Goal: Transaction & Acquisition: Purchase product/service

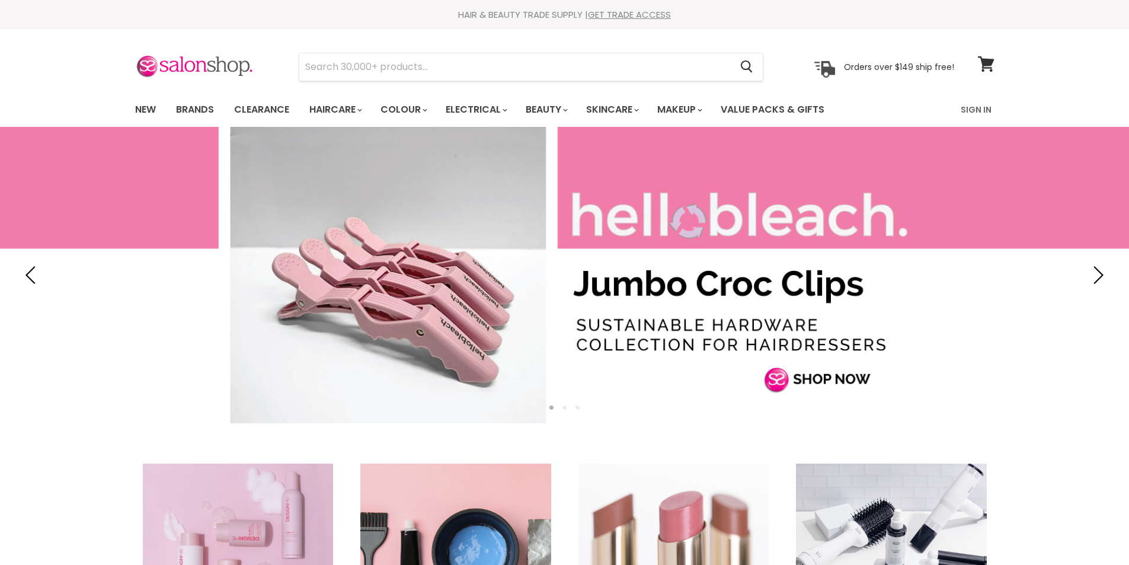
click at [151, 112] on link "New" at bounding box center [145, 109] width 39 height 25
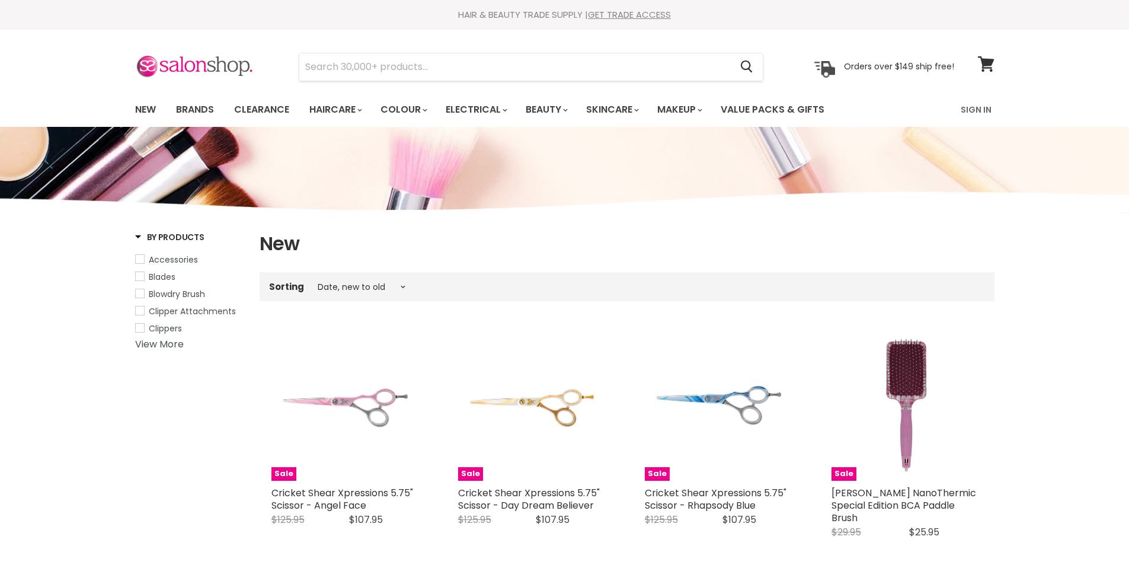
select select "created-descending"
click at [210, 111] on link "Brands" at bounding box center [195, 109] width 56 height 25
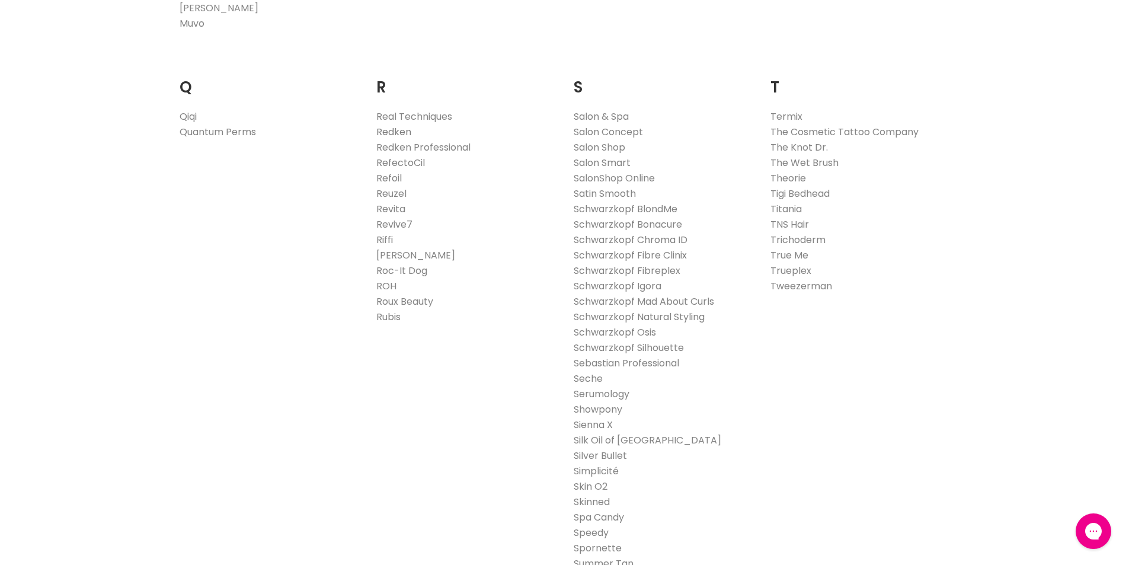
click at [403, 131] on link "Redken" at bounding box center [393, 132] width 35 height 14
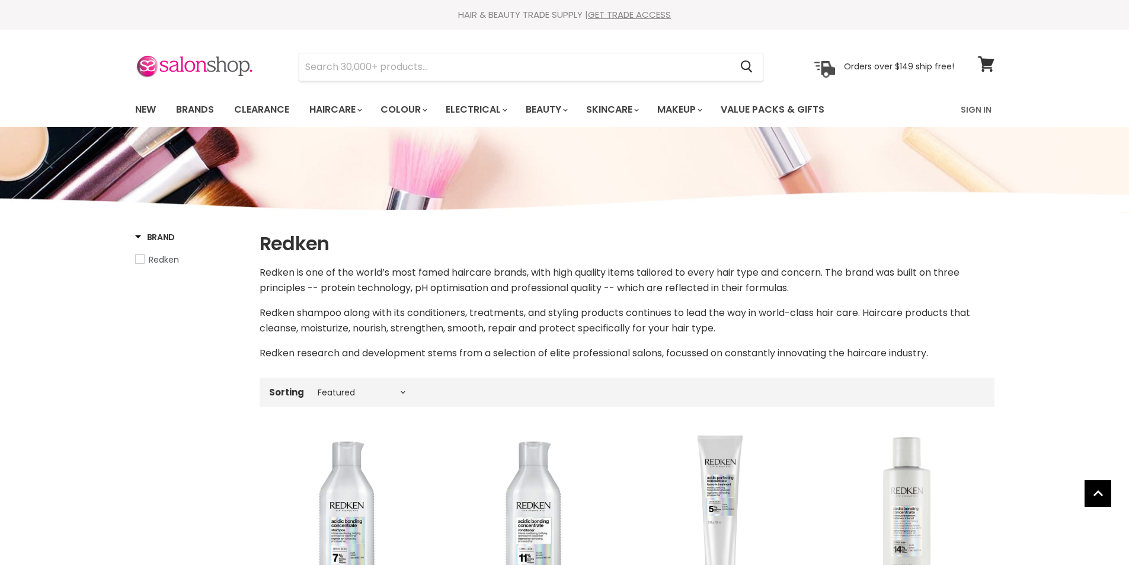
select select "manual"
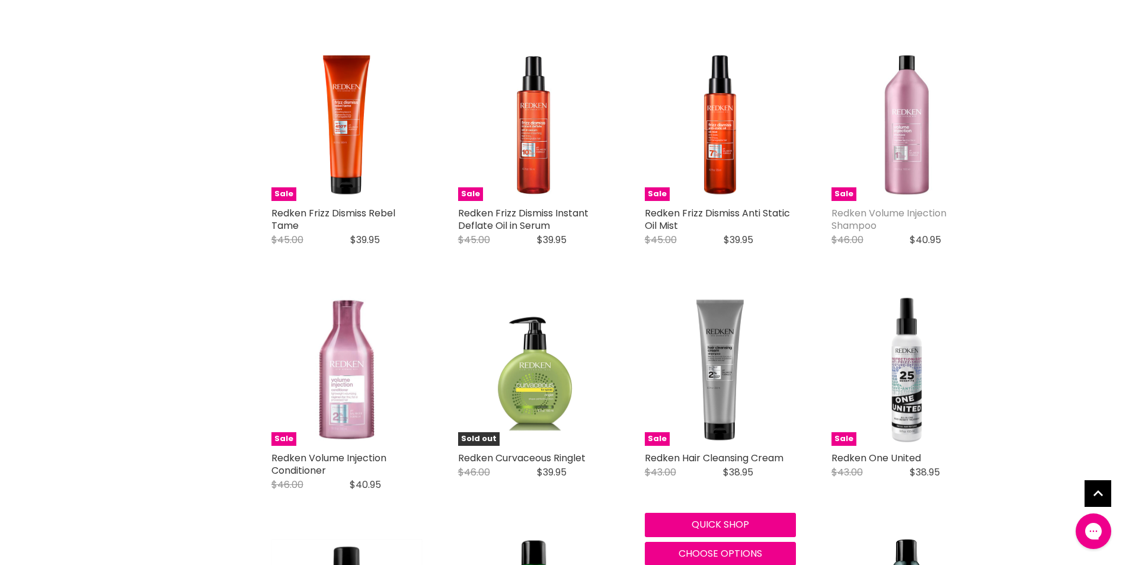
scroll to position [2143, 0]
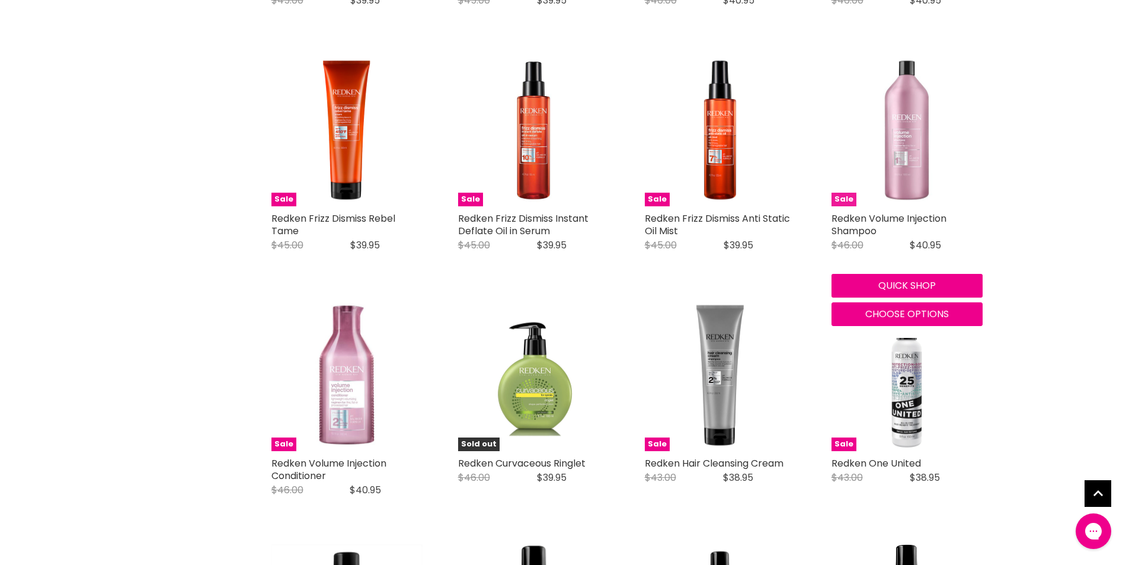
click at [902, 175] on img "Main content" at bounding box center [907, 130] width 151 height 151
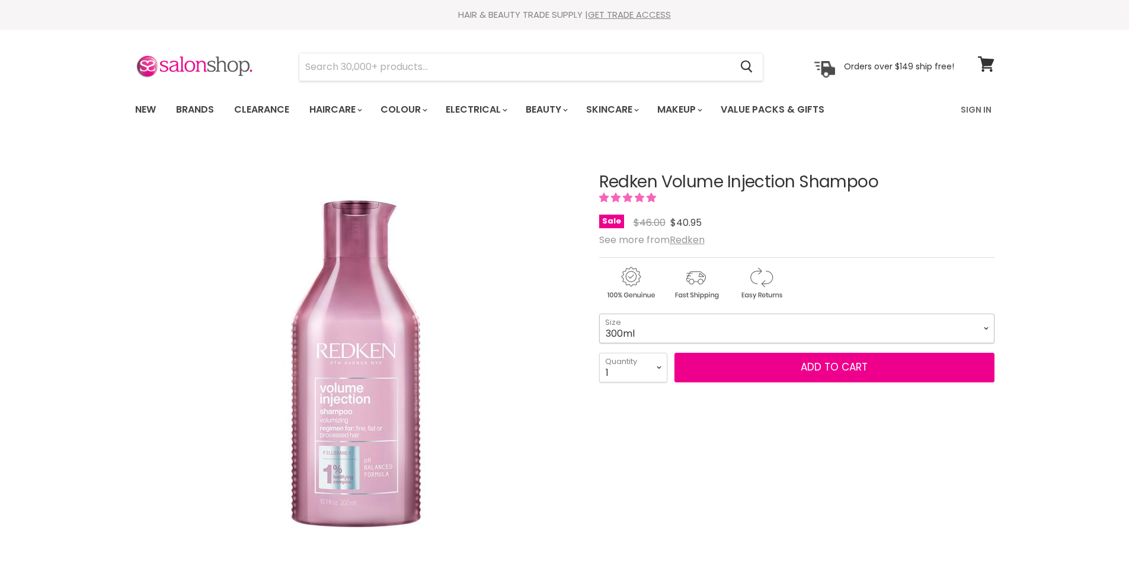
drag, startPoint x: 0, startPoint y: 0, endPoint x: 986, endPoint y: 334, distance: 1041.5
click at [986, 334] on select "300ml 500ml 1Litre" at bounding box center [796, 329] width 395 height 30
click at [599, 314] on select "300ml 500ml 1Litre" at bounding box center [796, 329] width 395 height 30
select select "1Litre"
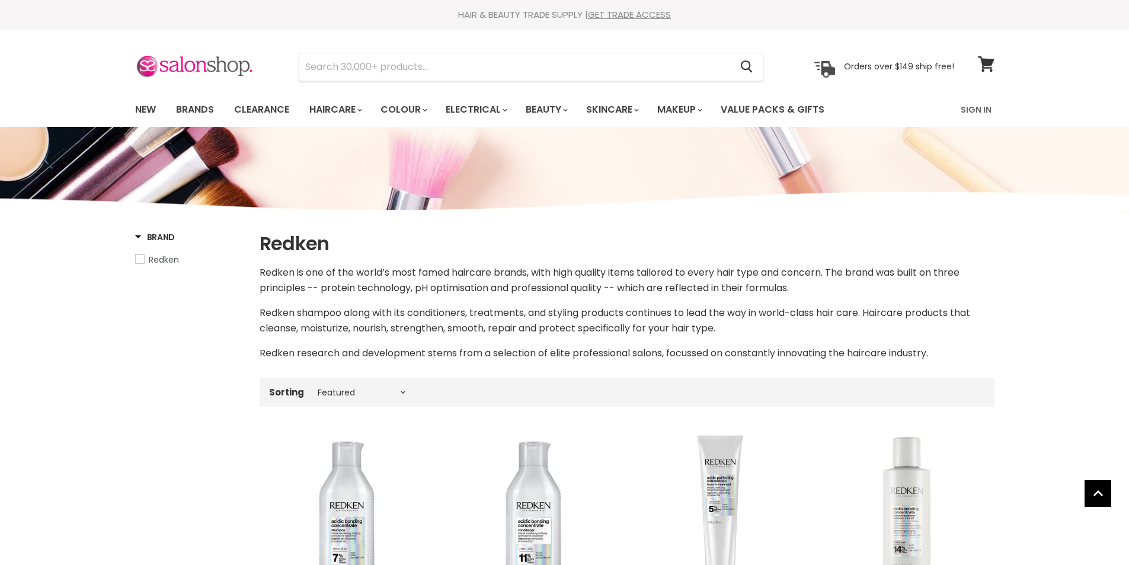
select select "manual"
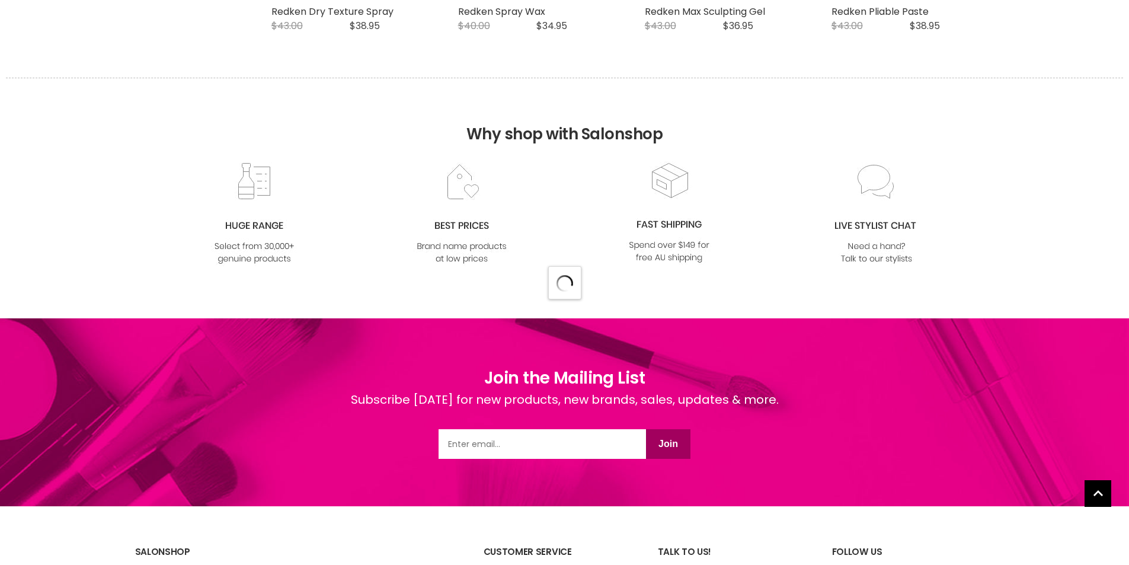
select select "manual"
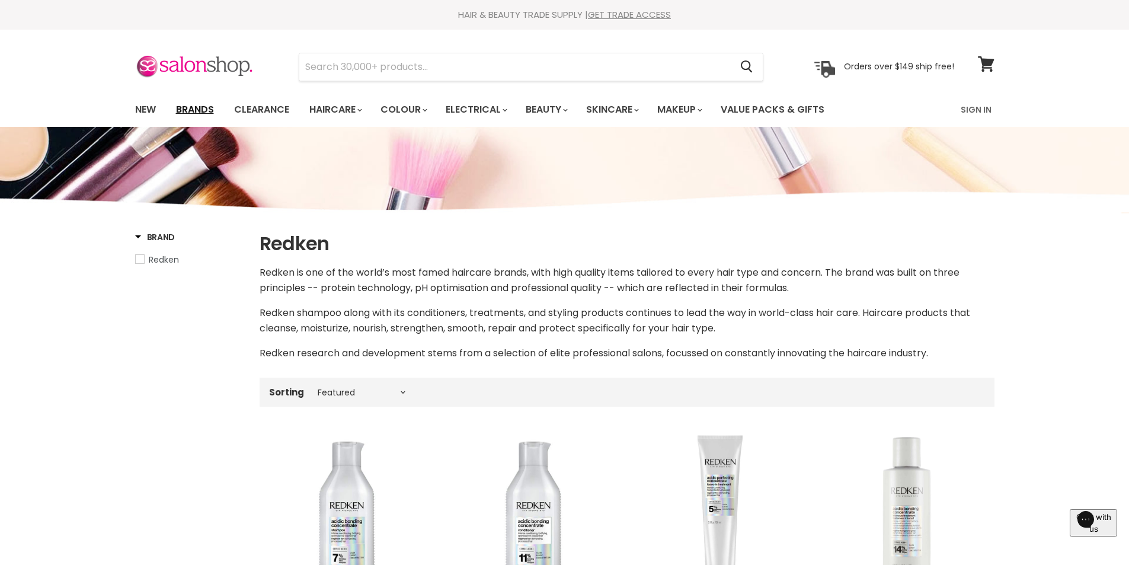
click at [197, 111] on link "Brands" at bounding box center [195, 109] width 56 height 25
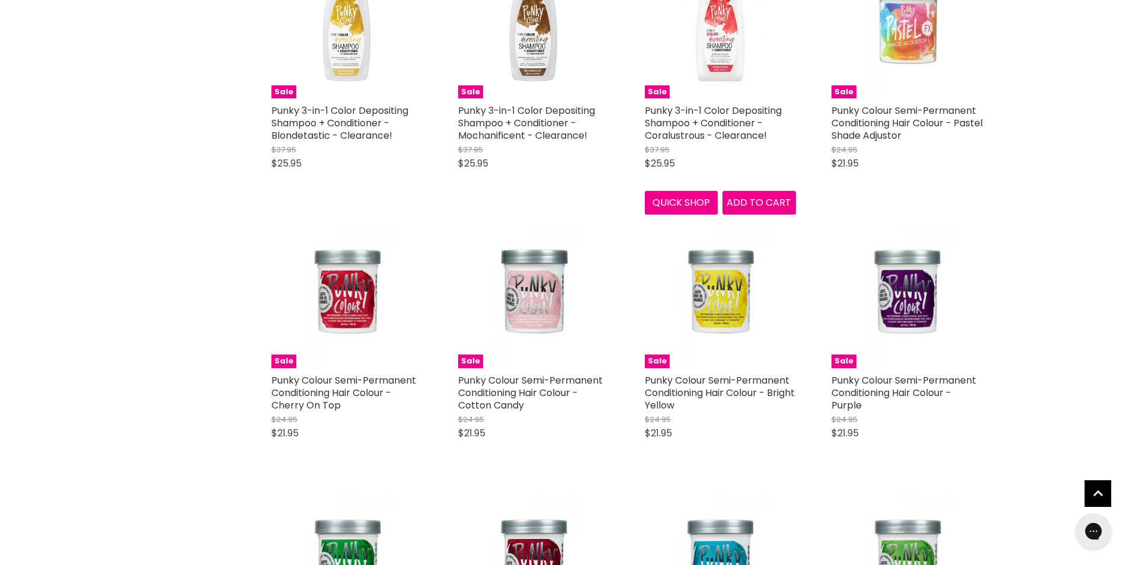
scroll to position [1303, 0]
